Goal: Find specific page/section: Find specific page/section

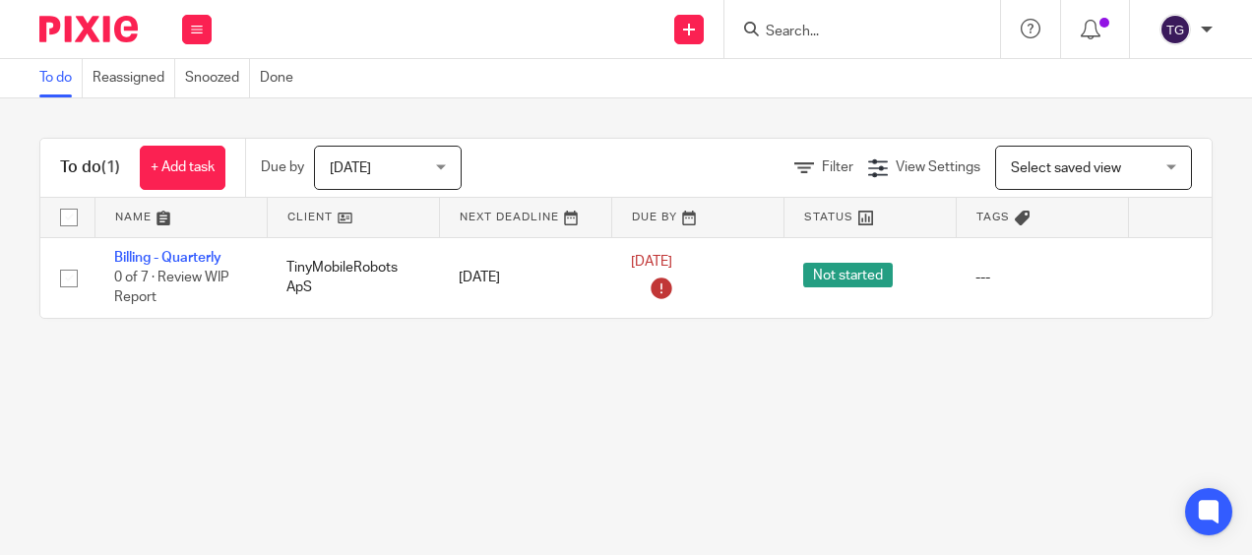
click at [798, 42] on div at bounding box center [863, 29] width 276 height 58
click at [811, 30] on input "Search" at bounding box center [852, 33] width 177 height 18
type input "guided"
click at [808, 72] on link at bounding box center [882, 77] width 244 height 30
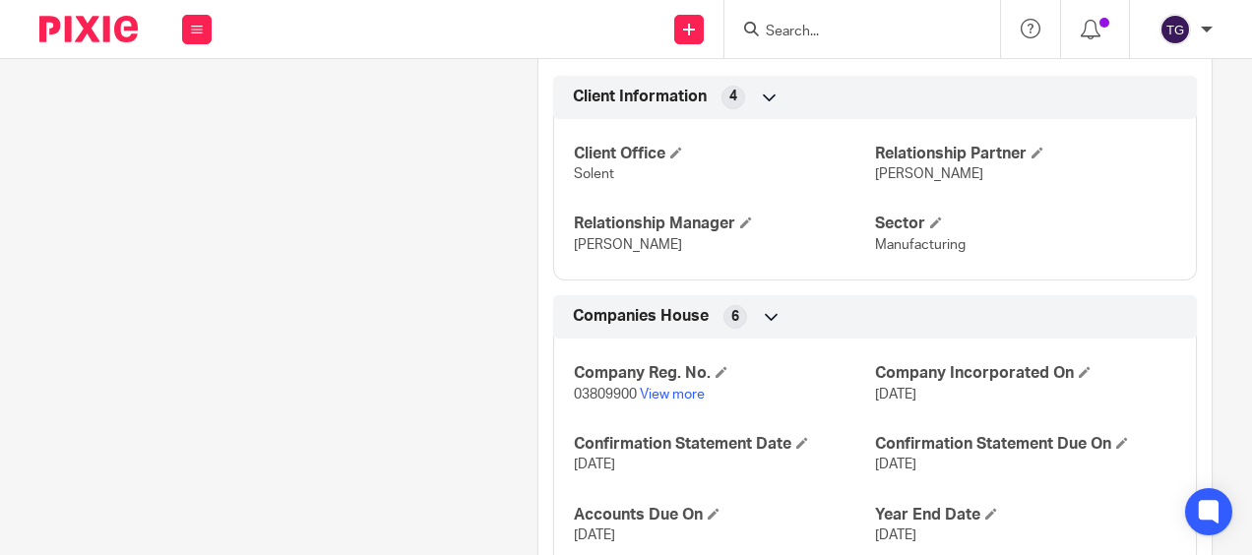
scroll to position [983, 0]
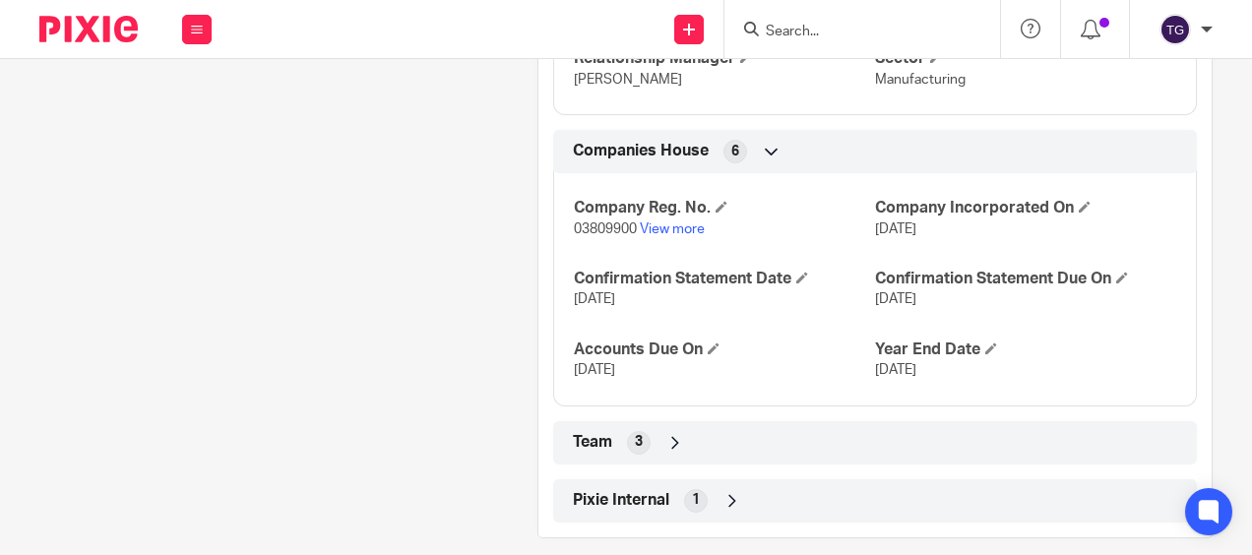
click at [673, 433] on icon at bounding box center [676, 443] width 20 height 20
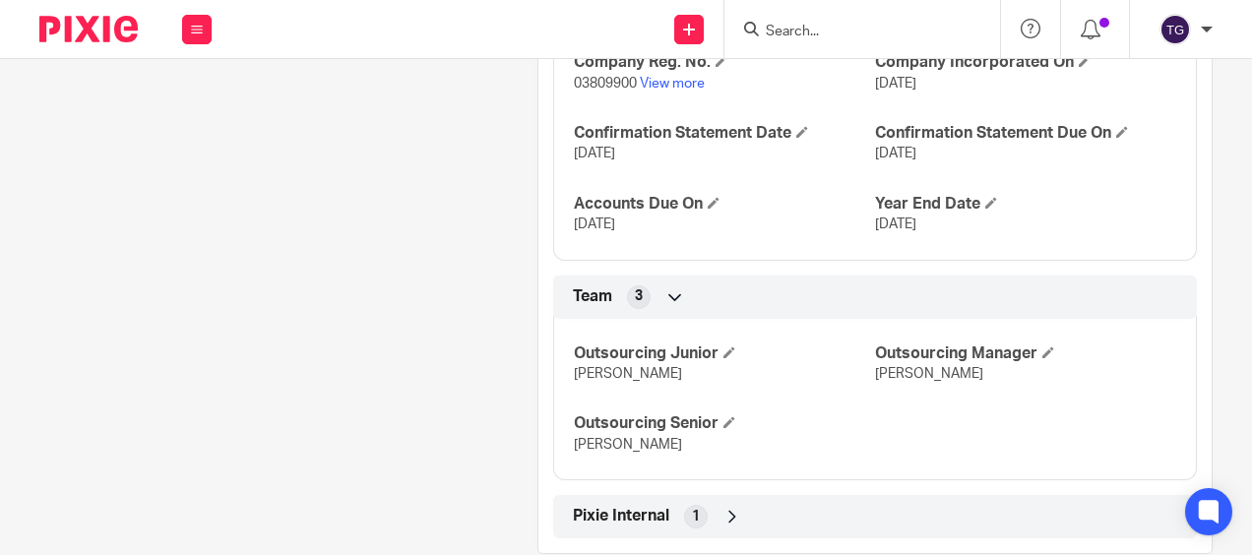
scroll to position [1145, 0]
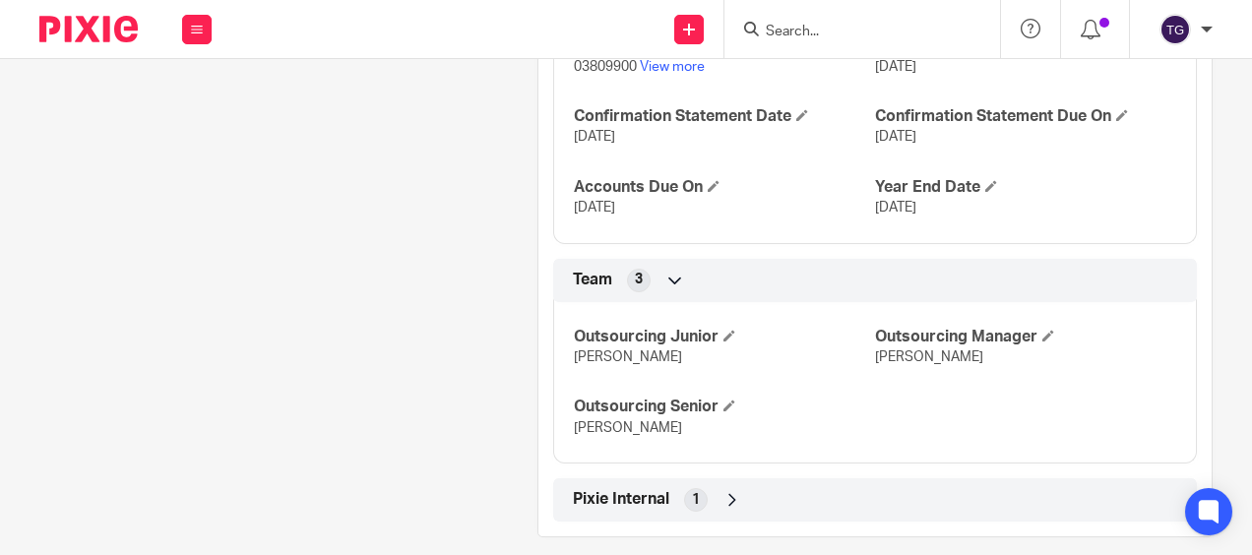
click at [733, 490] on icon at bounding box center [733, 500] width 20 height 20
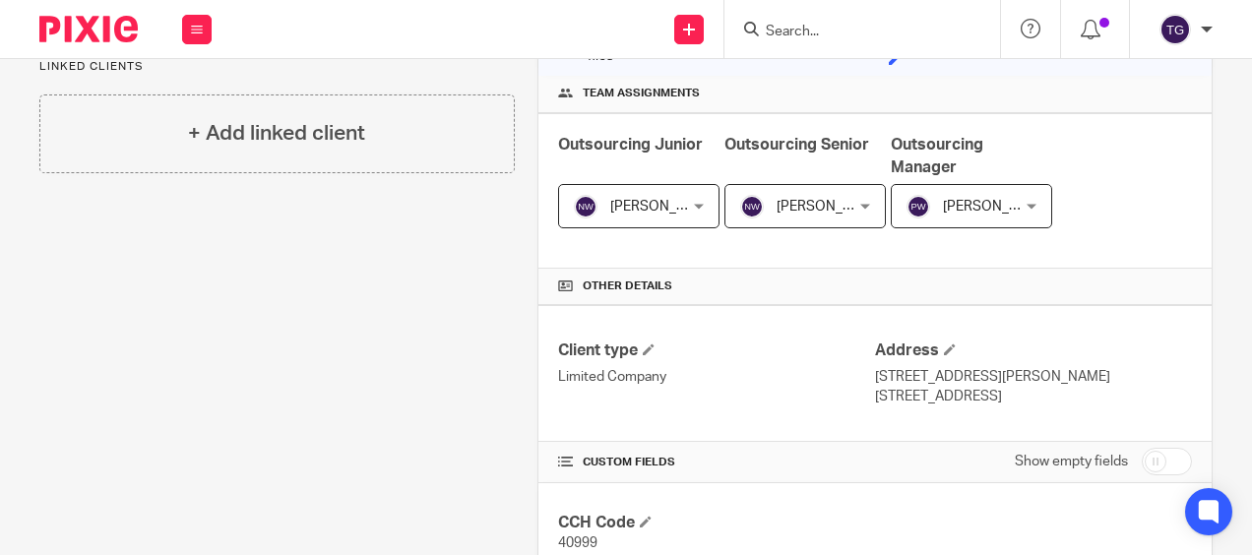
scroll to position [0, 0]
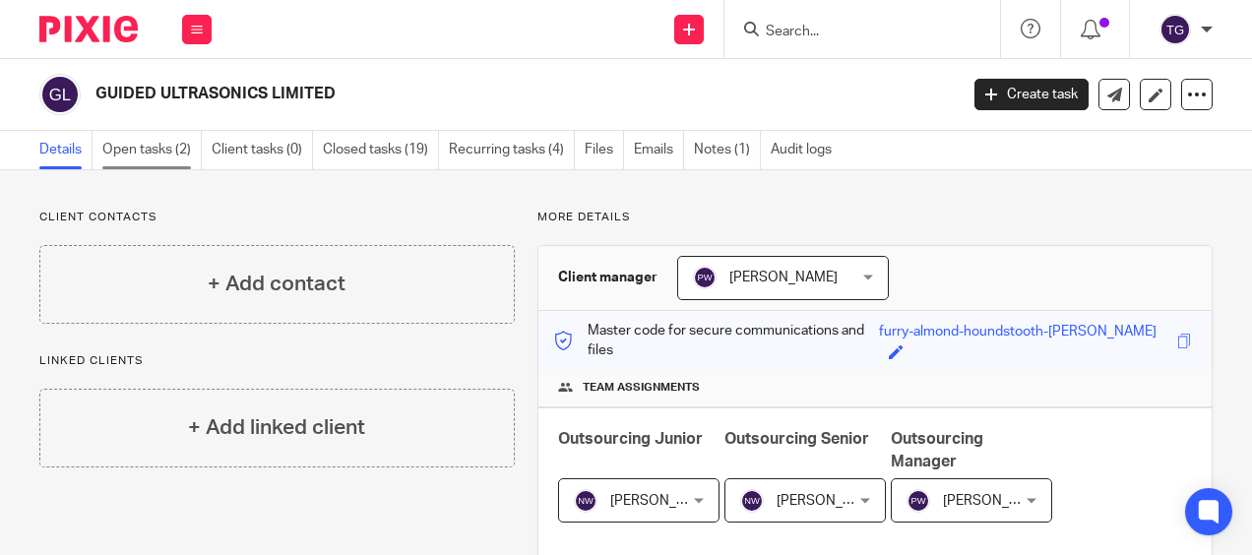
click at [155, 152] on link "Open tasks (2)" at bounding box center [151, 150] width 99 height 38
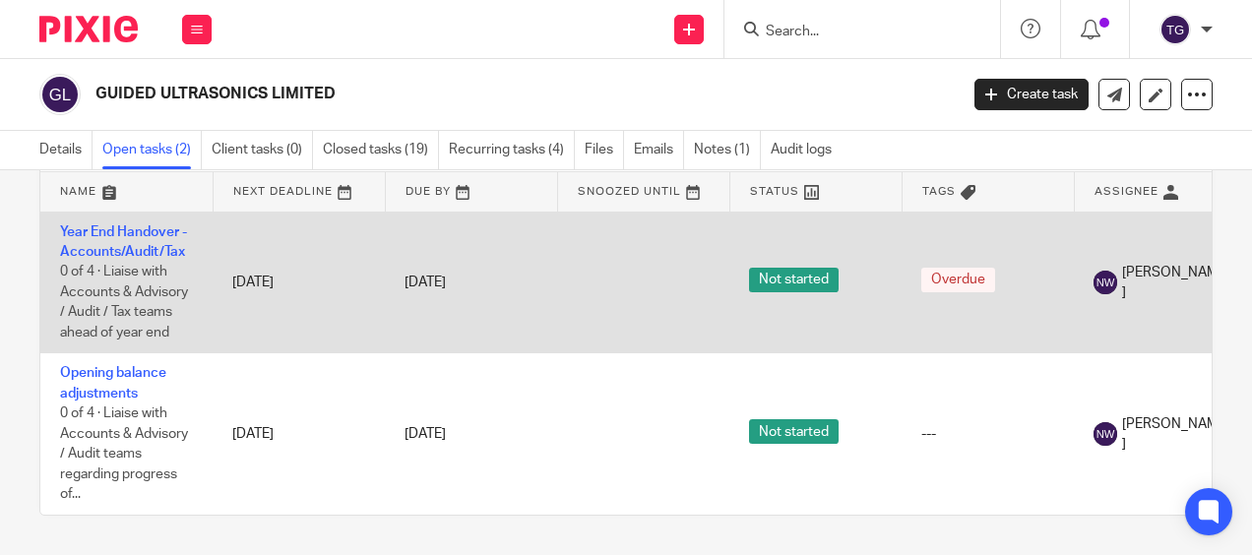
scroll to position [110, 0]
